Goal: Communication & Community: Connect with others

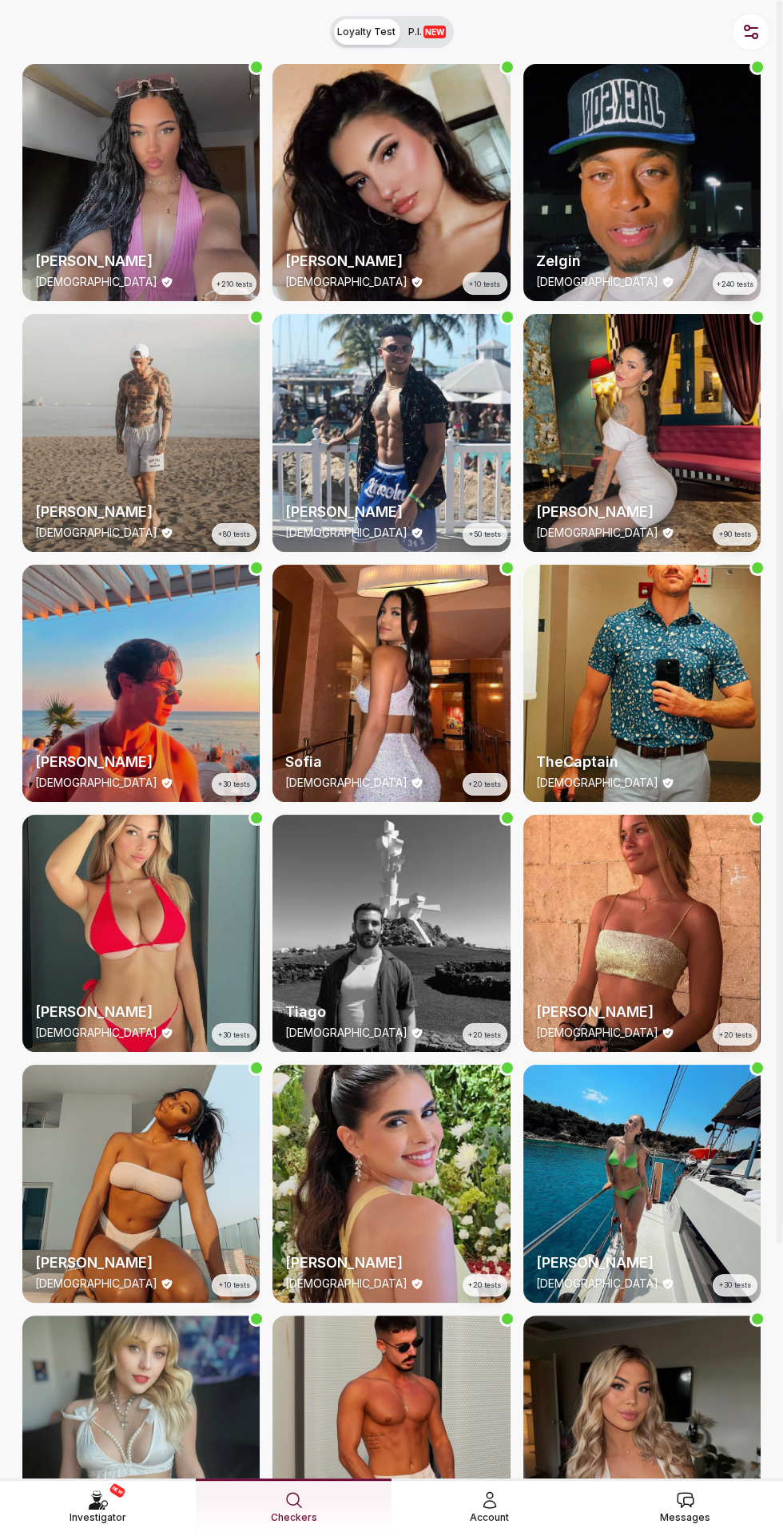
click at [700, 1511] on link "Messages" at bounding box center [685, 1507] width 196 height 57
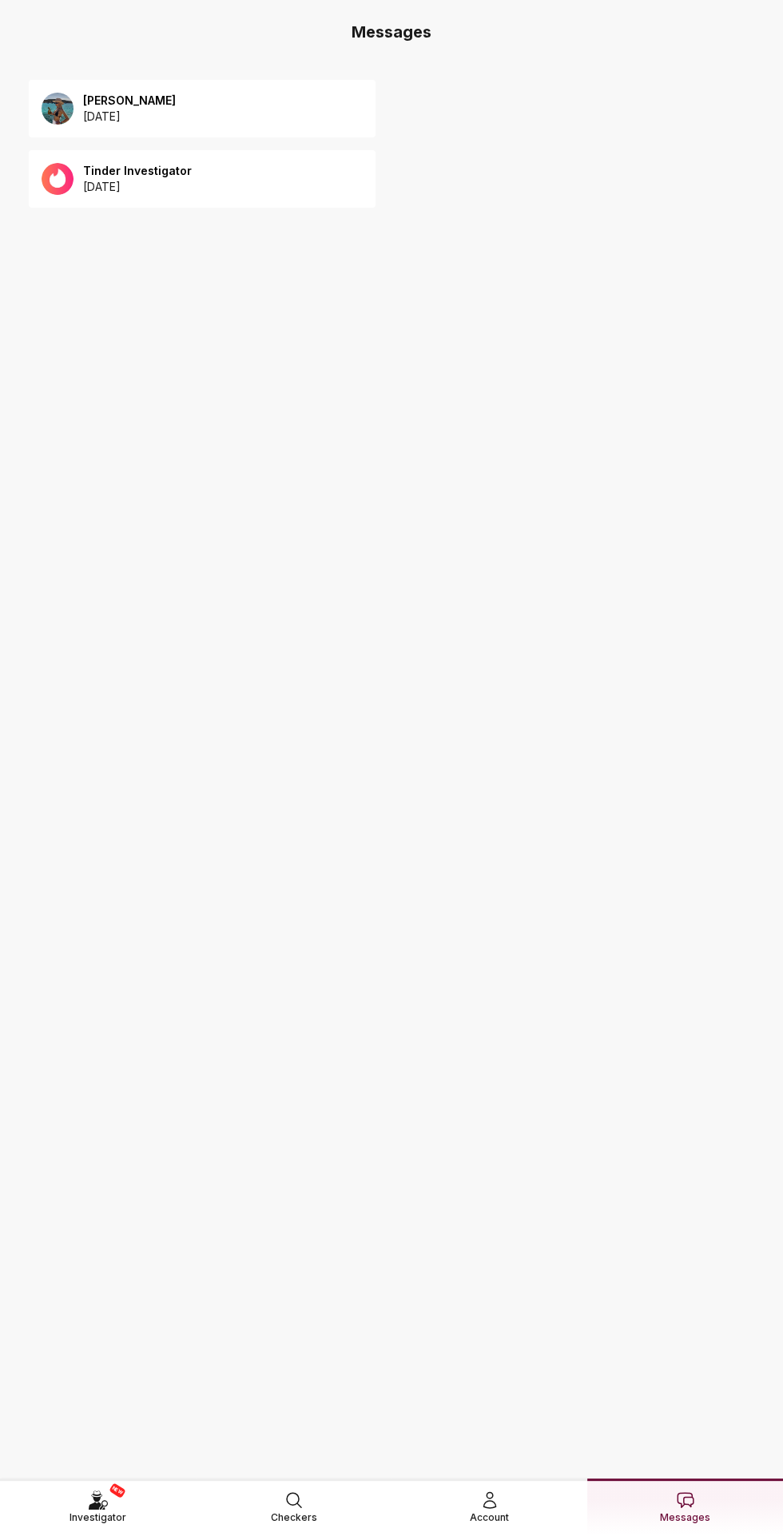
click at [153, 127] on div "Anna 2025 August 12" at bounding box center [202, 109] width 347 height 58
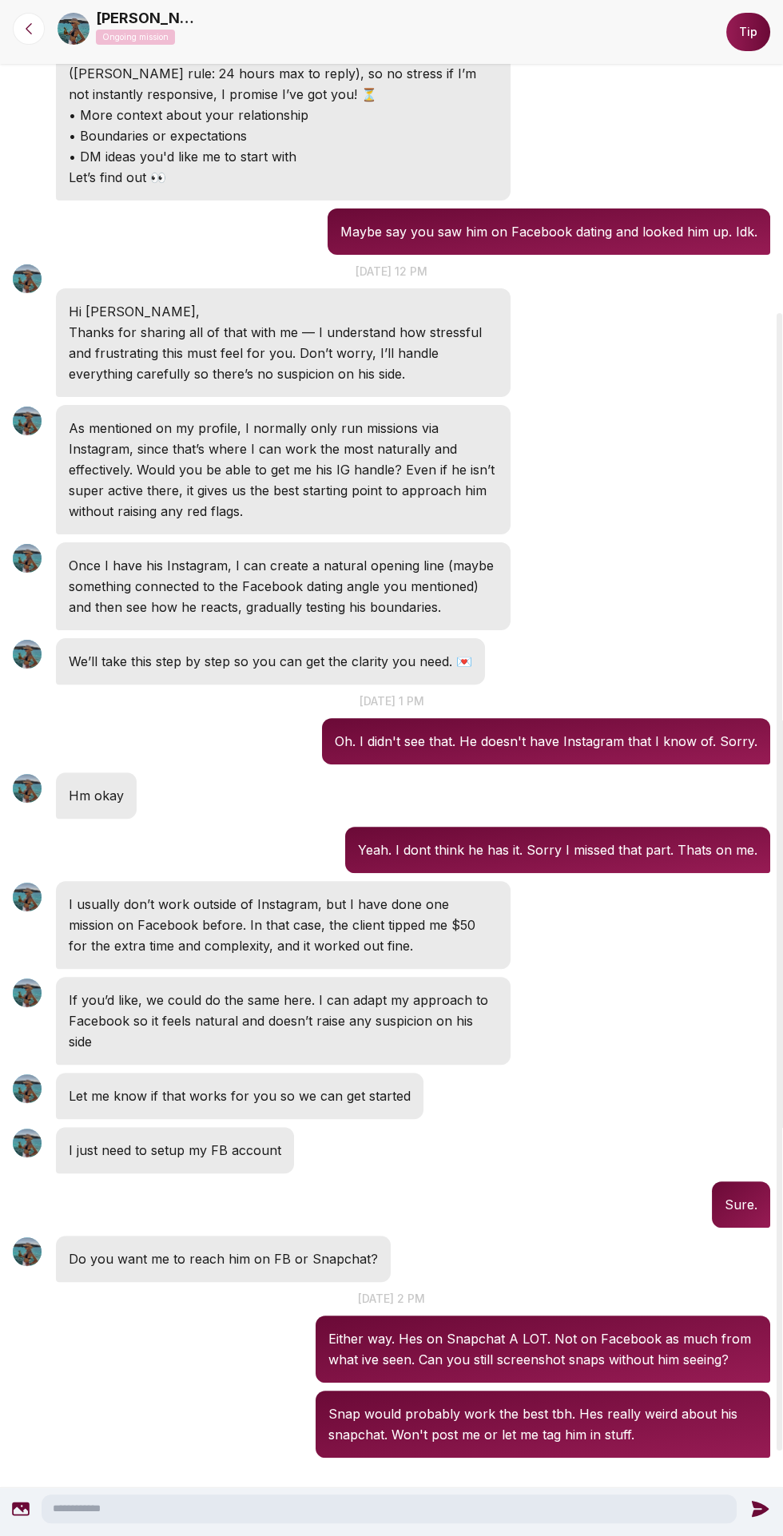
scroll to position [537, 0]
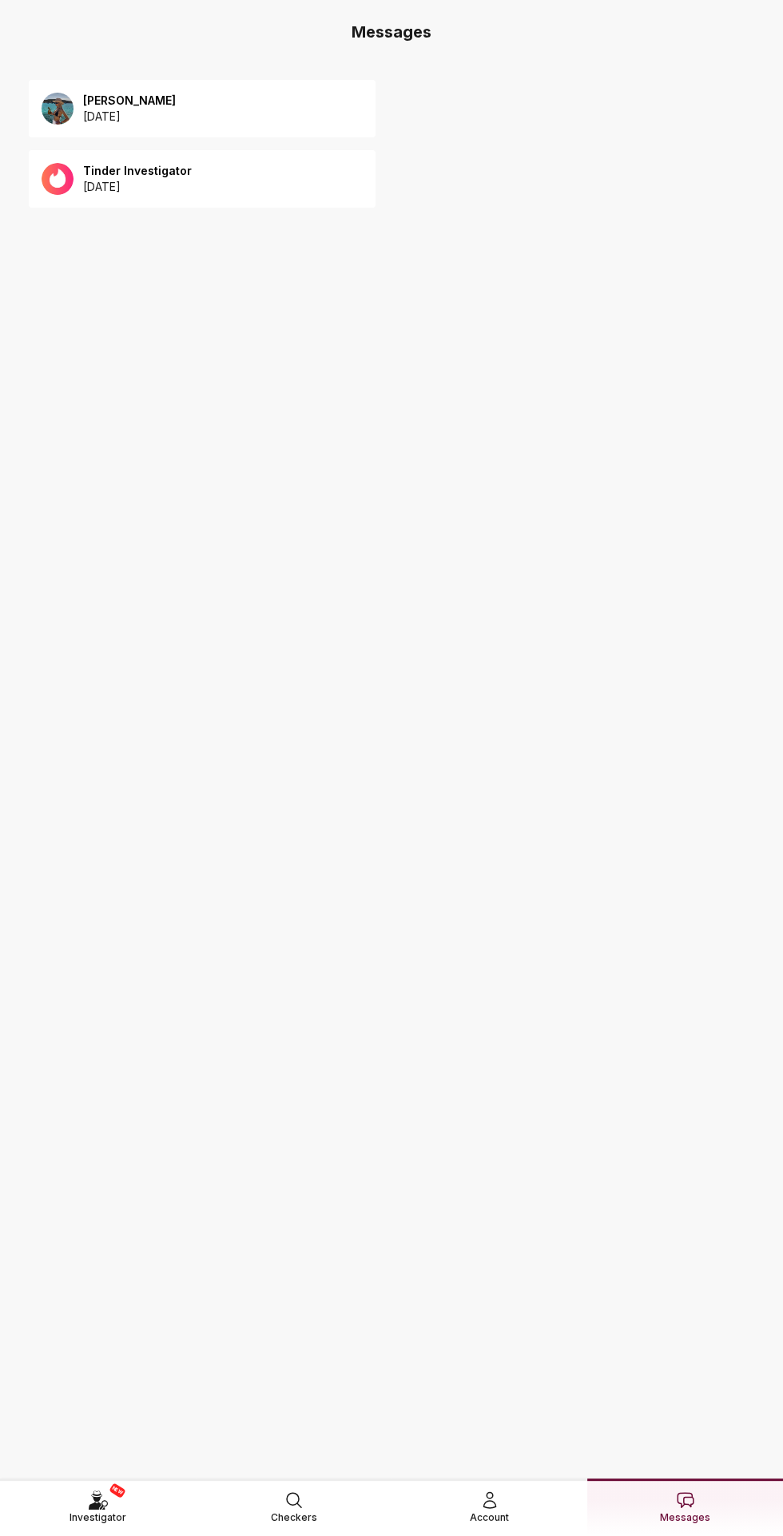
click at [163, 109] on p "2025 August 12" at bounding box center [129, 117] width 93 height 16
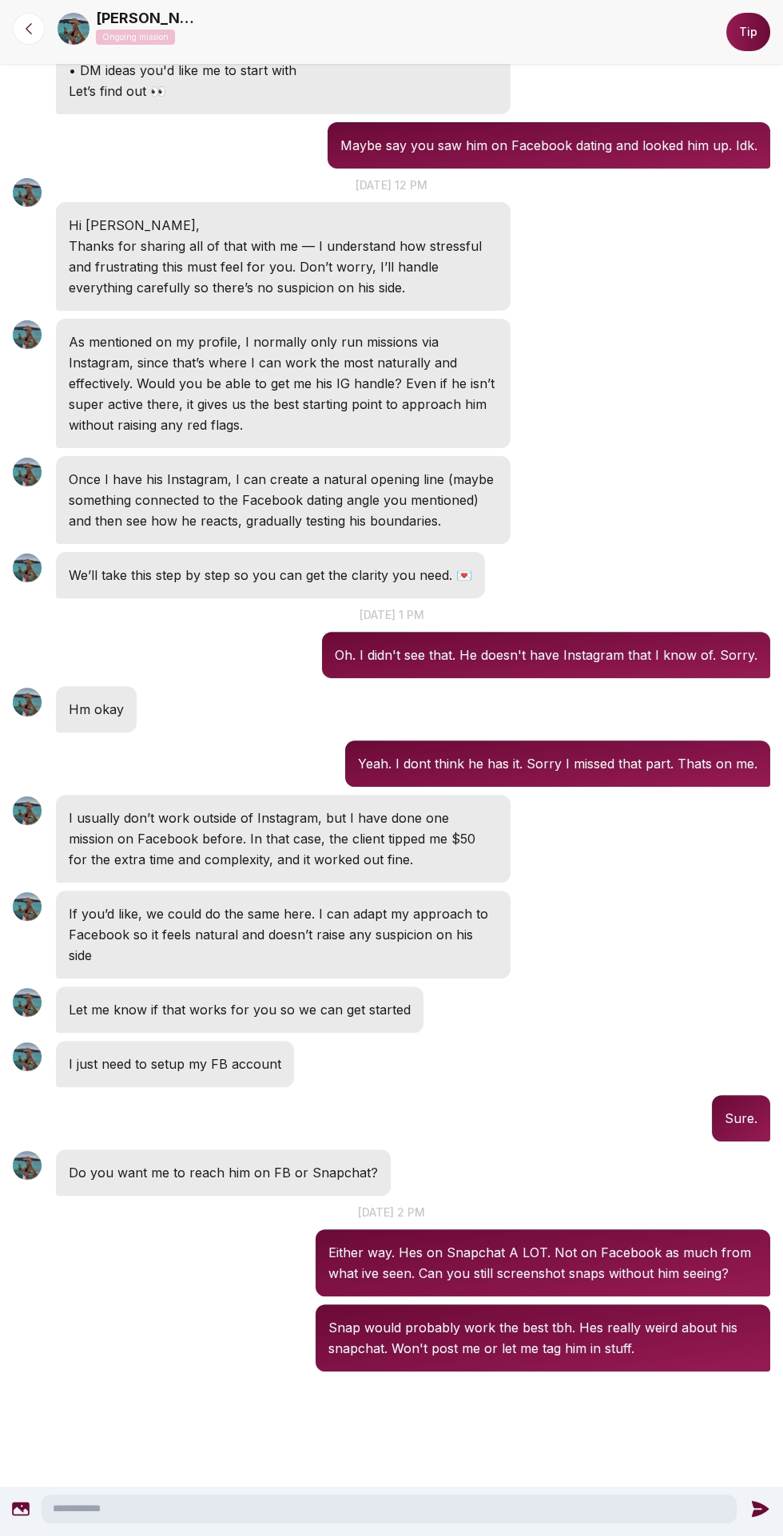
scroll to position [459, 0]
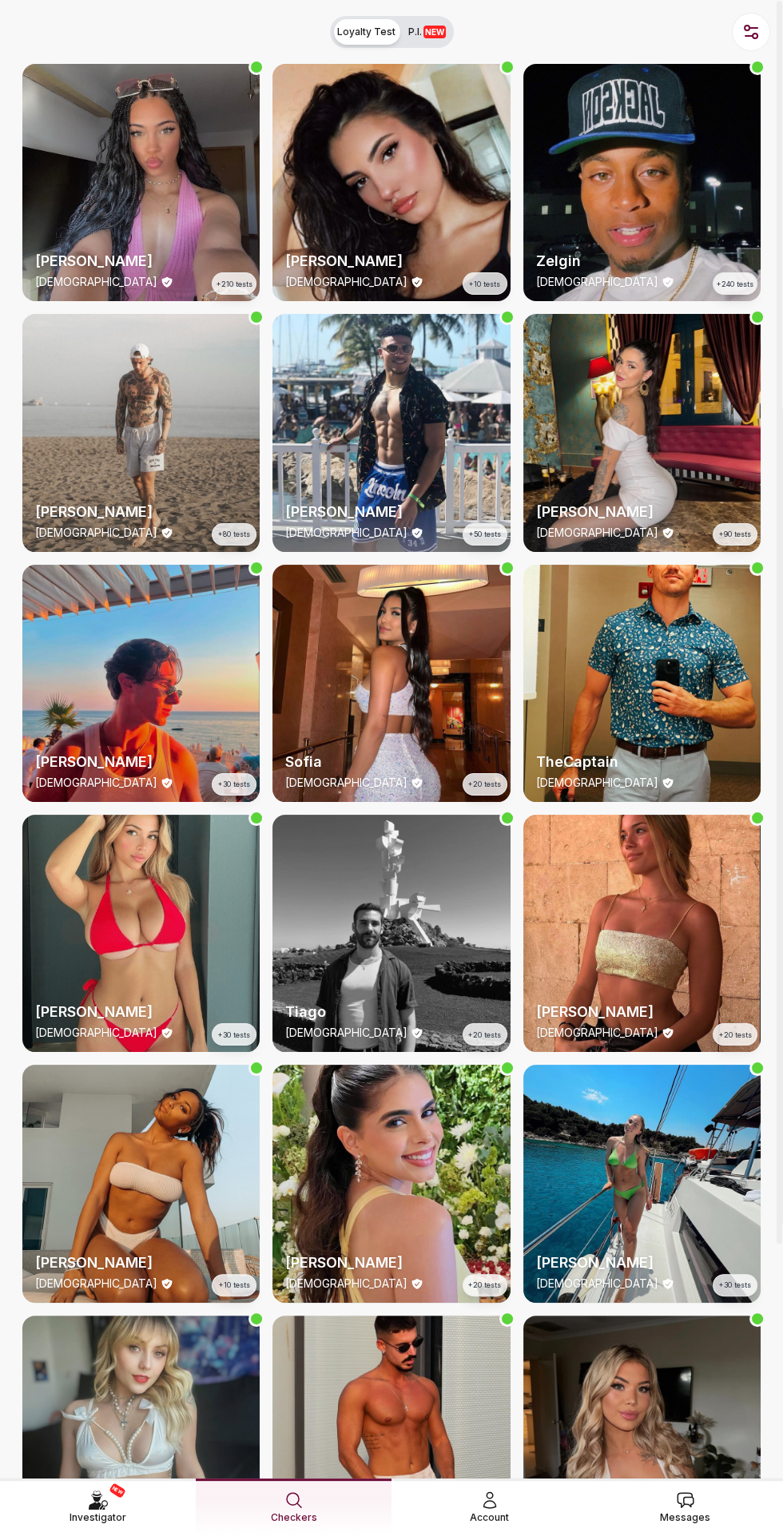
click at [699, 1421] on span "Messages" at bounding box center [685, 1518] width 50 height 16
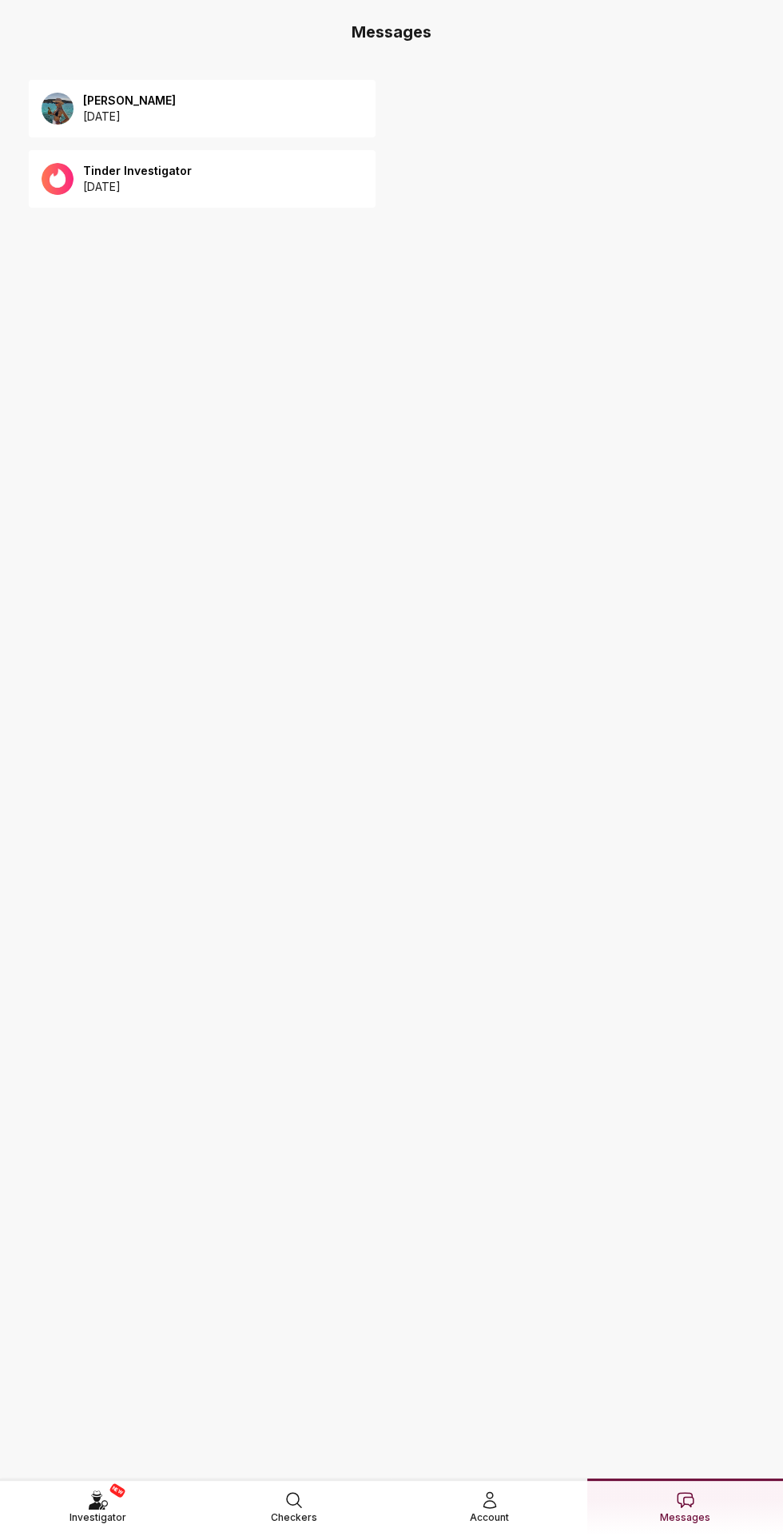
click at [687, 1513] on link "Messages" at bounding box center [685, 1507] width 196 height 57
click at [669, 1510] on span "Messages" at bounding box center [685, 1518] width 50 height 16
click at [258, 112] on div "[PERSON_NAME] [DATE]" at bounding box center [202, 109] width 347 height 58
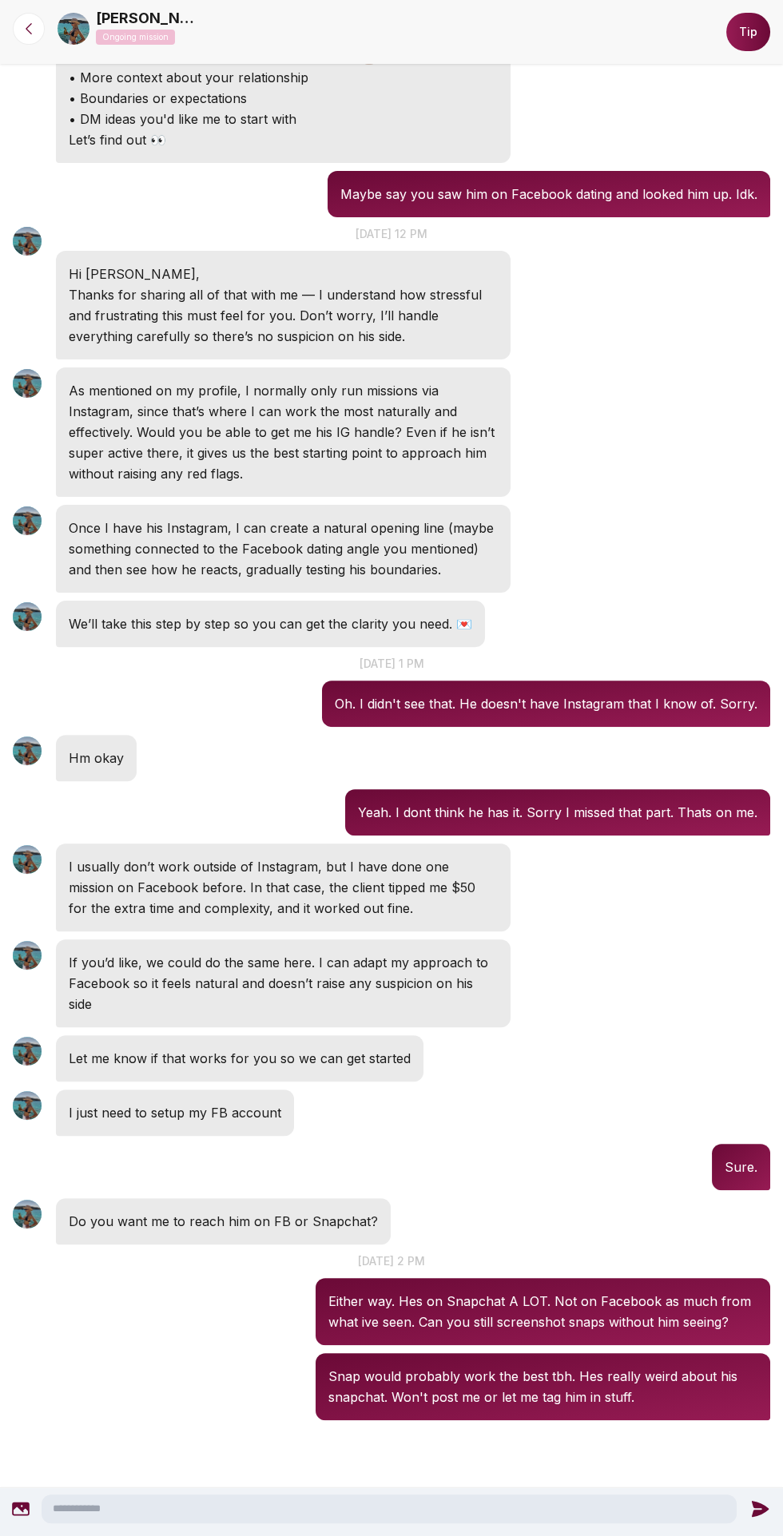
scroll to position [454, 0]
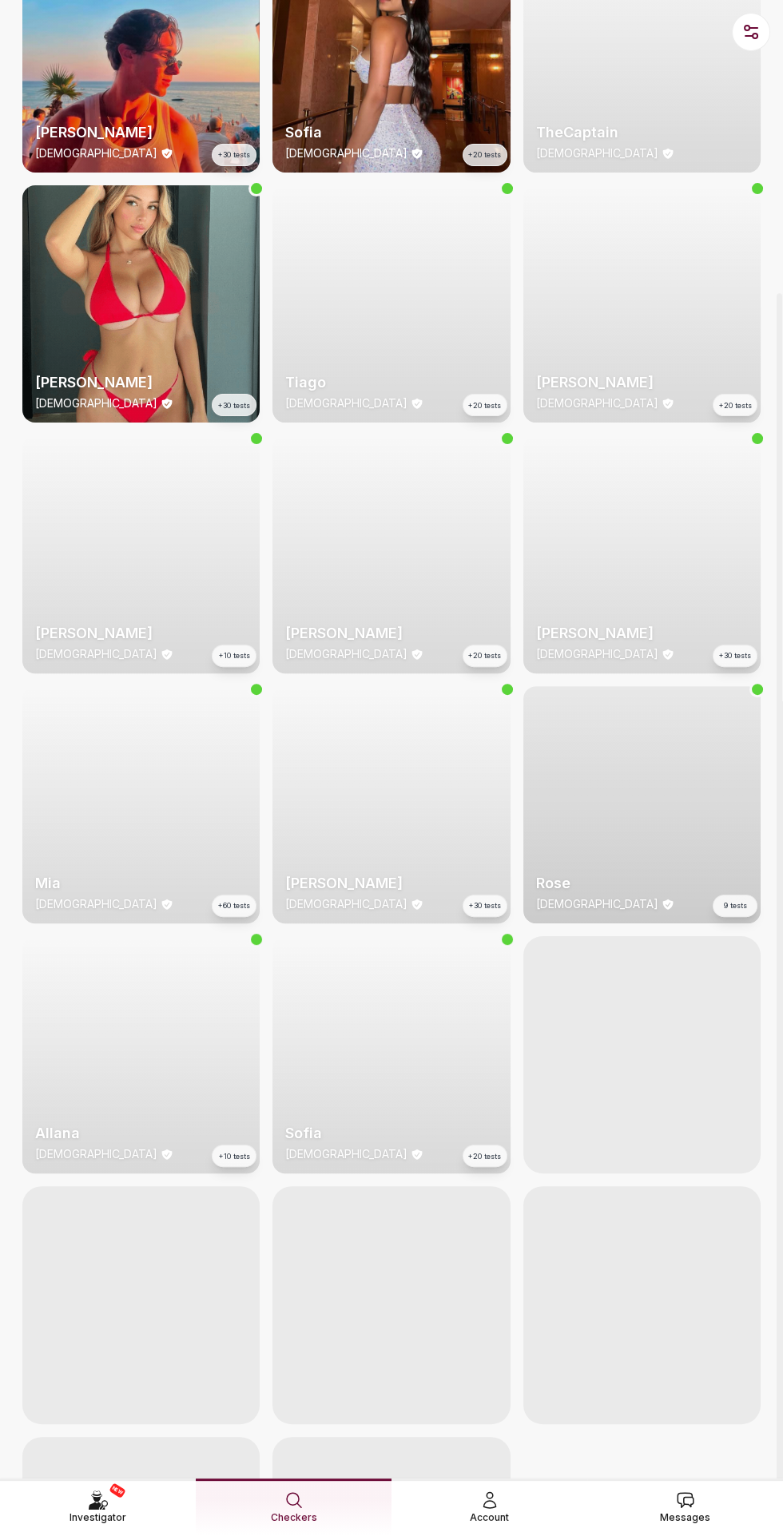
scroll to position [639, 0]
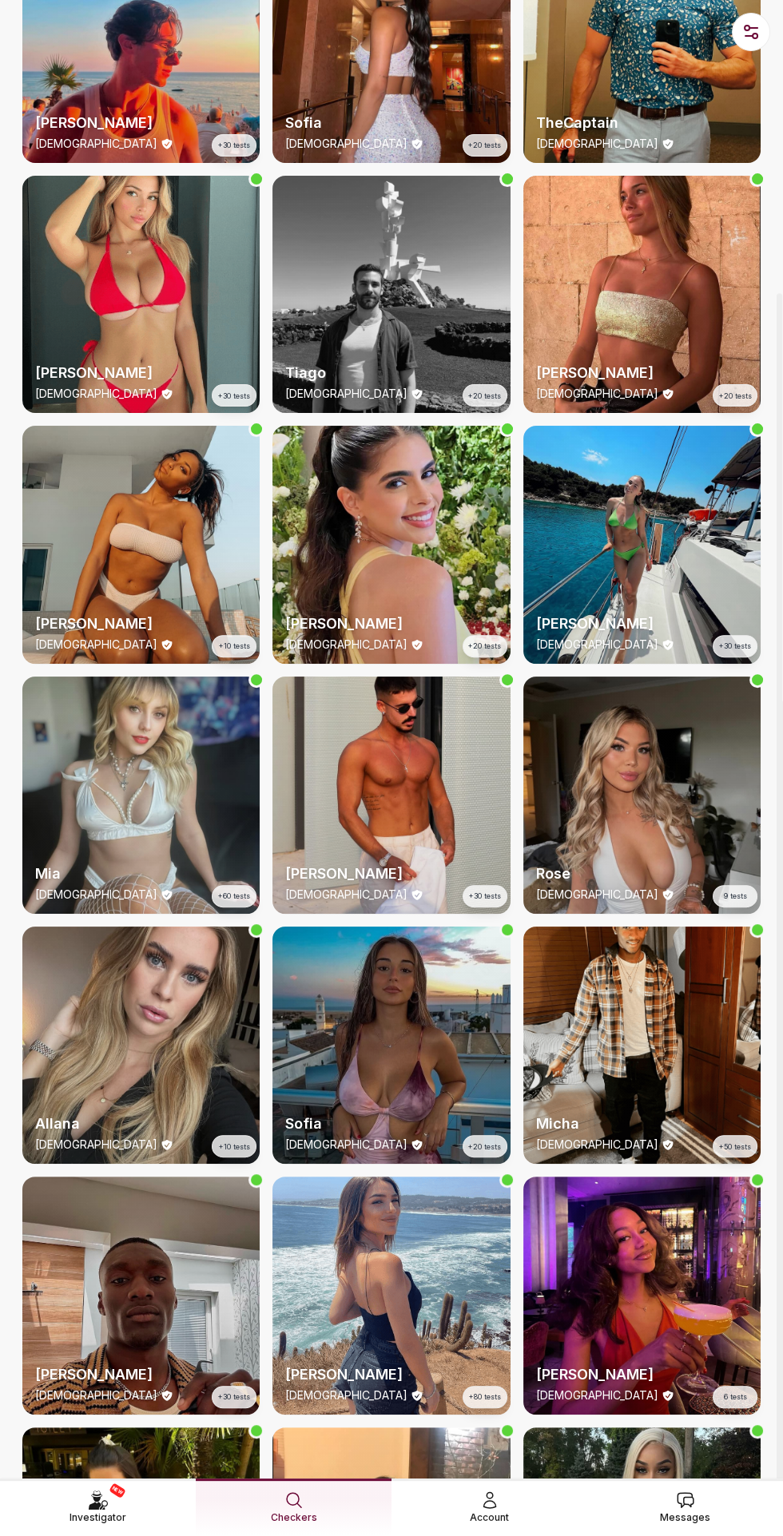
click at [136, 1036] on div "Allana [DEMOGRAPHIC_DATA] +10 tests" at bounding box center [140, 1045] width 237 height 237
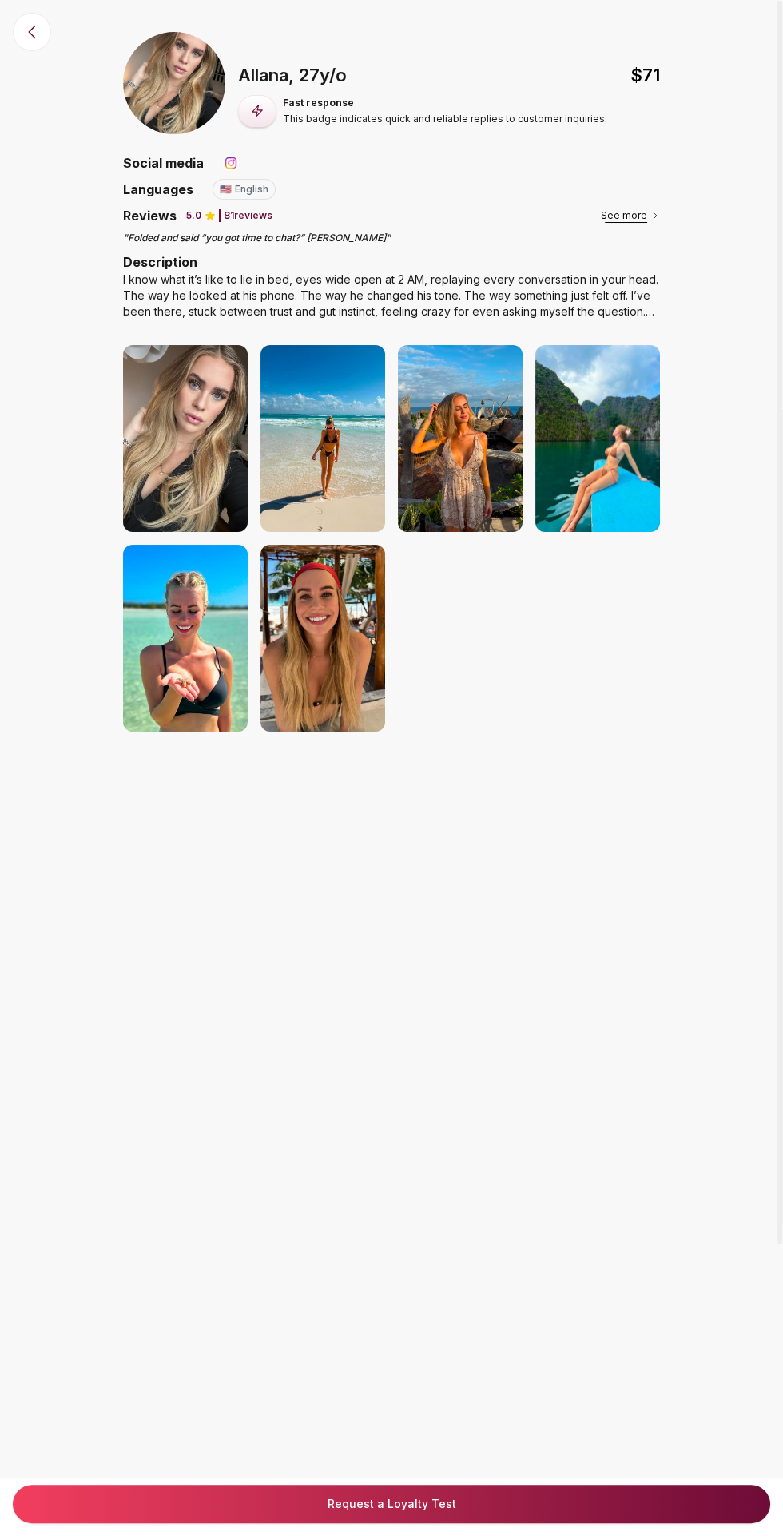
click at [626, 217] on button "See more" at bounding box center [630, 216] width 59 height 16
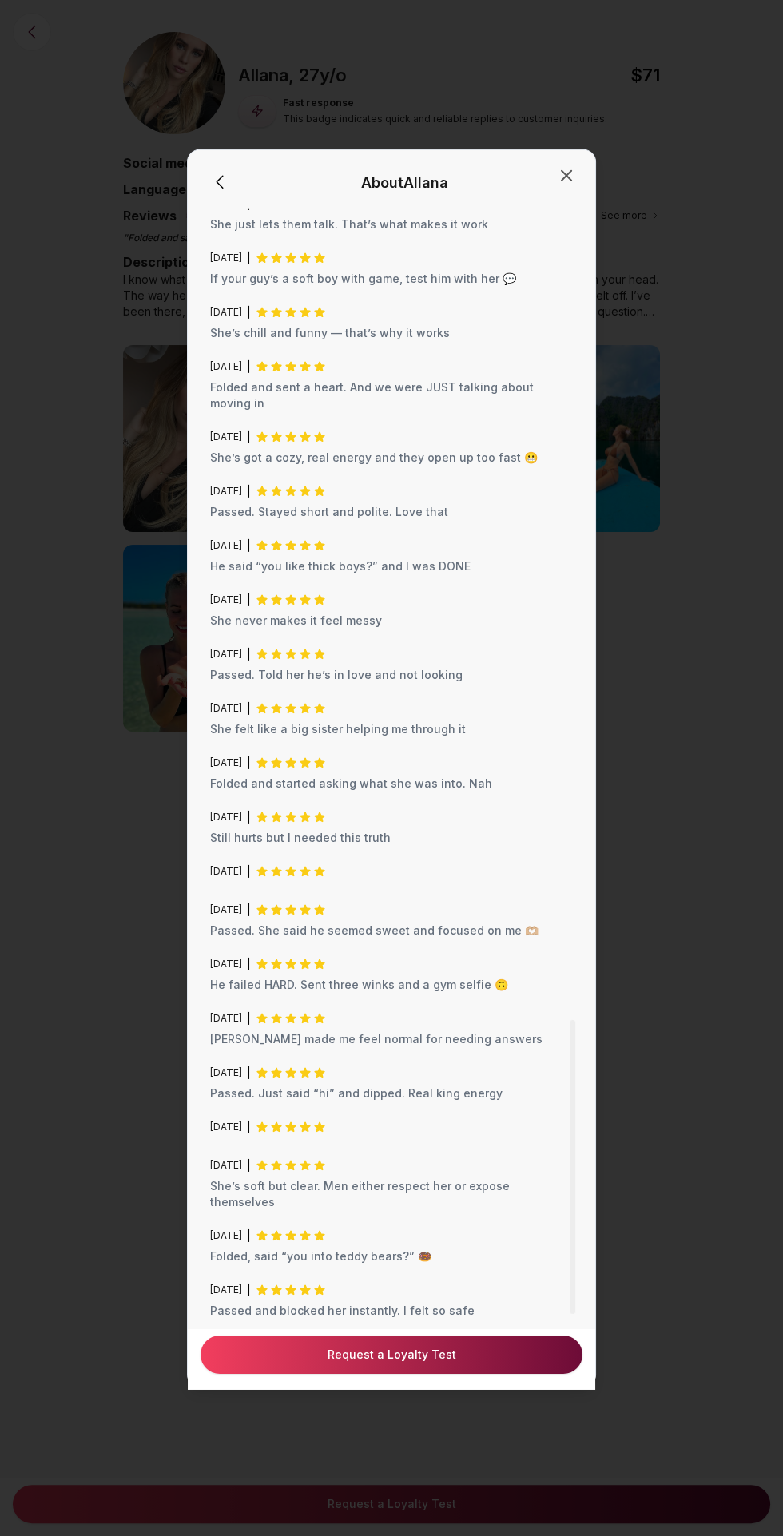
scroll to position [3407, 0]
